Goal: Navigation & Orientation: Find specific page/section

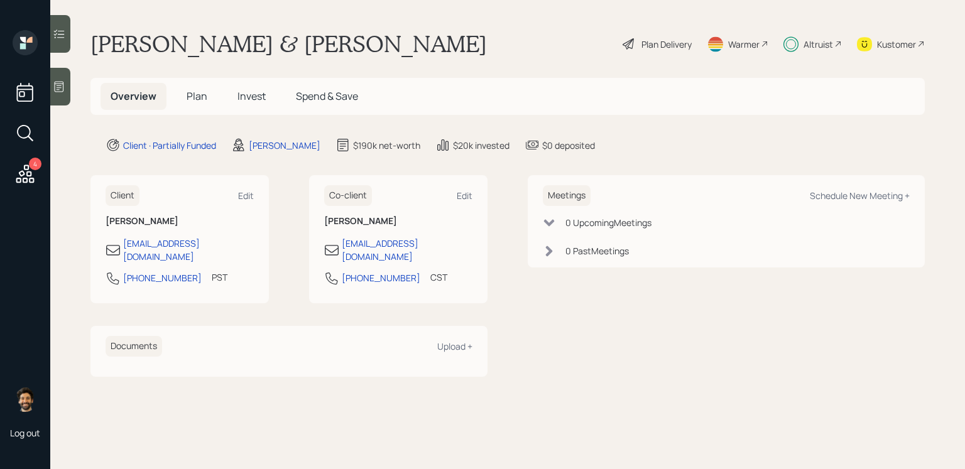
click at [807, 45] on div "Altruist" at bounding box center [819, 44] width 30 height 13
